Goal: Task Accomplishment & Management: Manage account settings

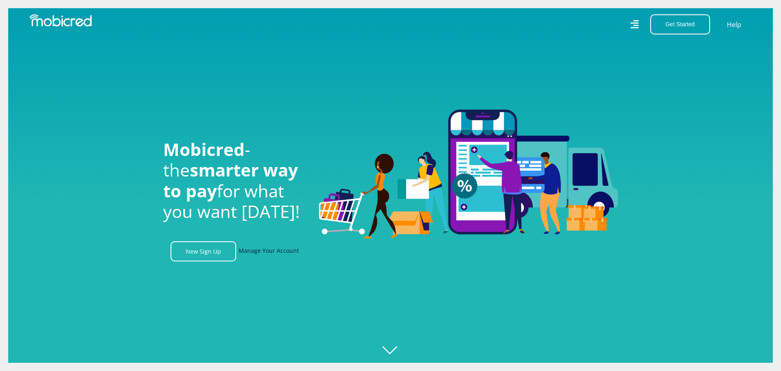
scroll to position [0, 584]
click at [271, 252] on link "Manage Your Account" at bounding box center [269, 251] width 60 height 20
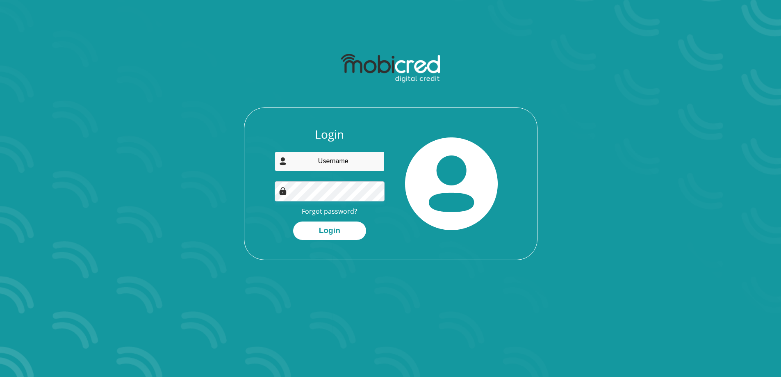
click at [339, 160] on input "email" at bounding box center [330, 161] width 110 height 20
click at [335, 159] on input "email" at bounding box center [330, 161] width 110 height 20
type input "fredmbehr2@gmail.com"
click at [320, 235] on button "Login" at bounding box center [329, 230] width 73 height 18
